Goal: Register for event/course

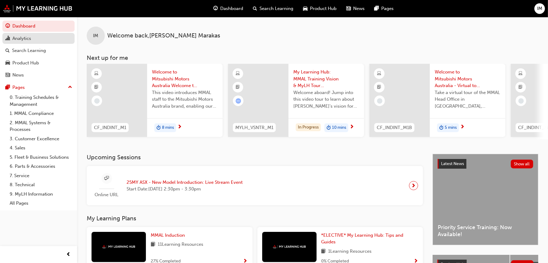
click at [30, 35] on div "Analytics" at bounding box center [21, 38] width 19 height 7
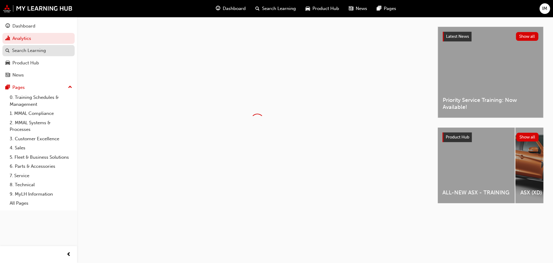
click at [32, 50] on div "Search Learning" at bounding box center [29, 50] width 34 height 7
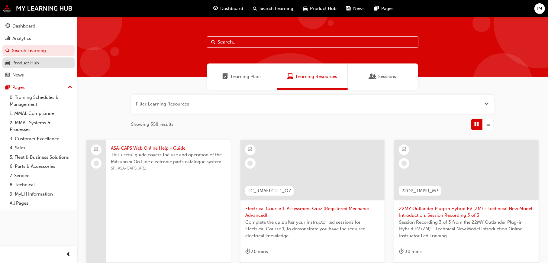
click at [31, 57] on link "Product Hub" at bounding box center [38, 62] width 72 height 11
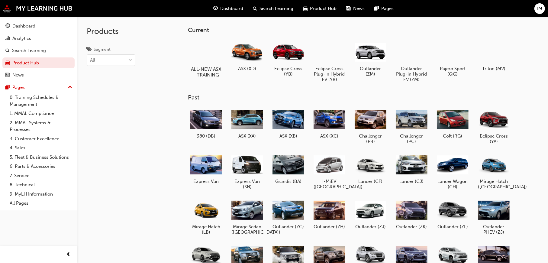
click at [210, 57] on div at bounding box center [206, 52] width 34 height 24
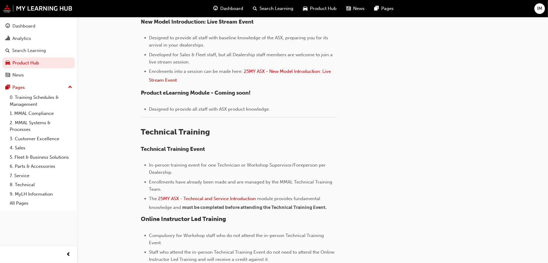
scroll to position [242, 0]
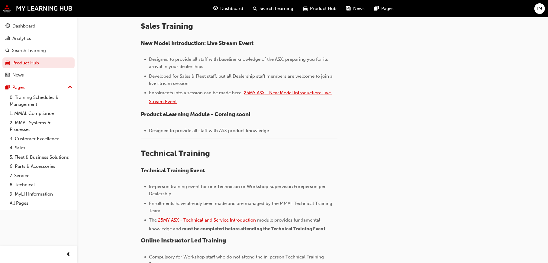
click at [272, 92] on span "25MY ASX - New Model Introduction: Live Stream Event" at bounding box center [240, 97] width 183 height 14
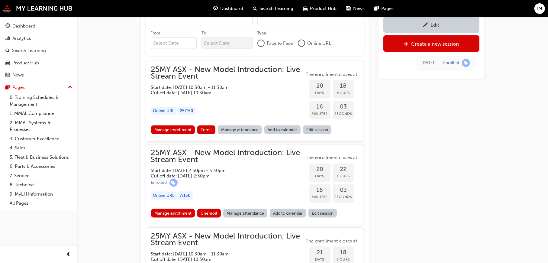
scroll to position [552, 0]
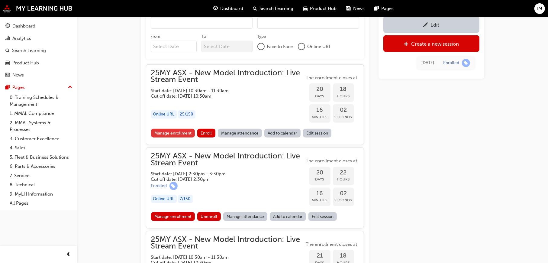
click at [187, 132] on link "Manage enrollment" at bounding box center [173, 133] width 44 height 9
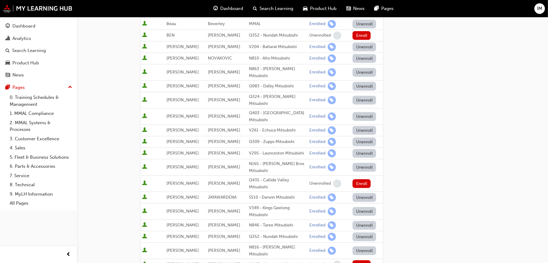
scroll to position [242, 0]
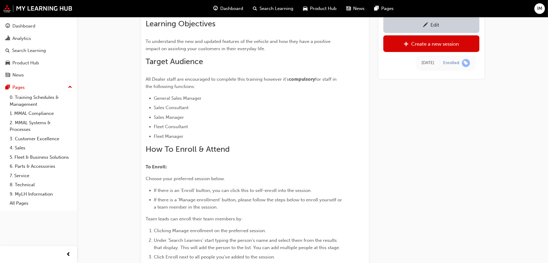
scroll to position [212, 0]
